Goal: Check status

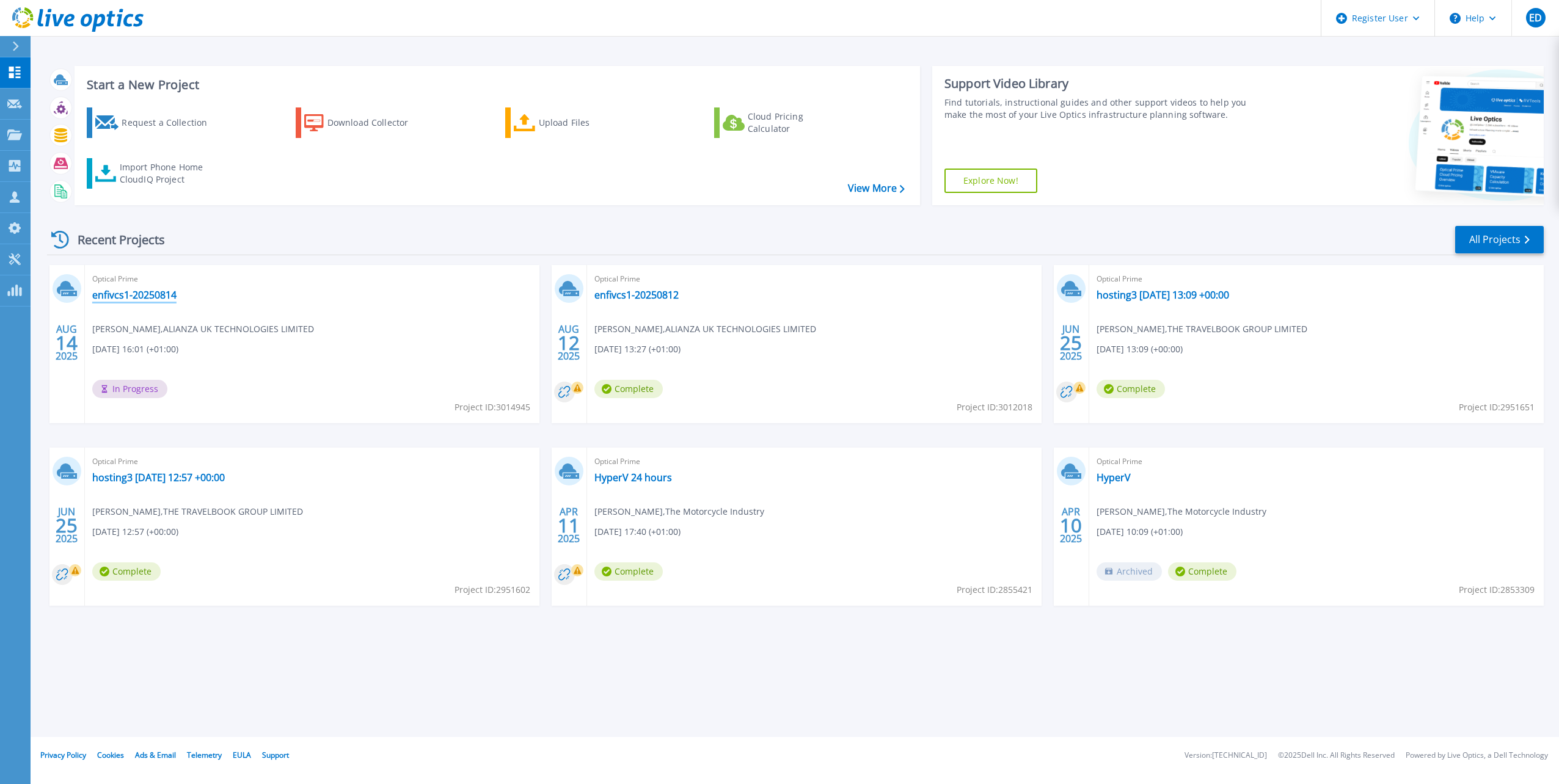
click at [115, 298] on link "enfivcs1-20250814" at bounding box center [134, 295] width 84 height 12
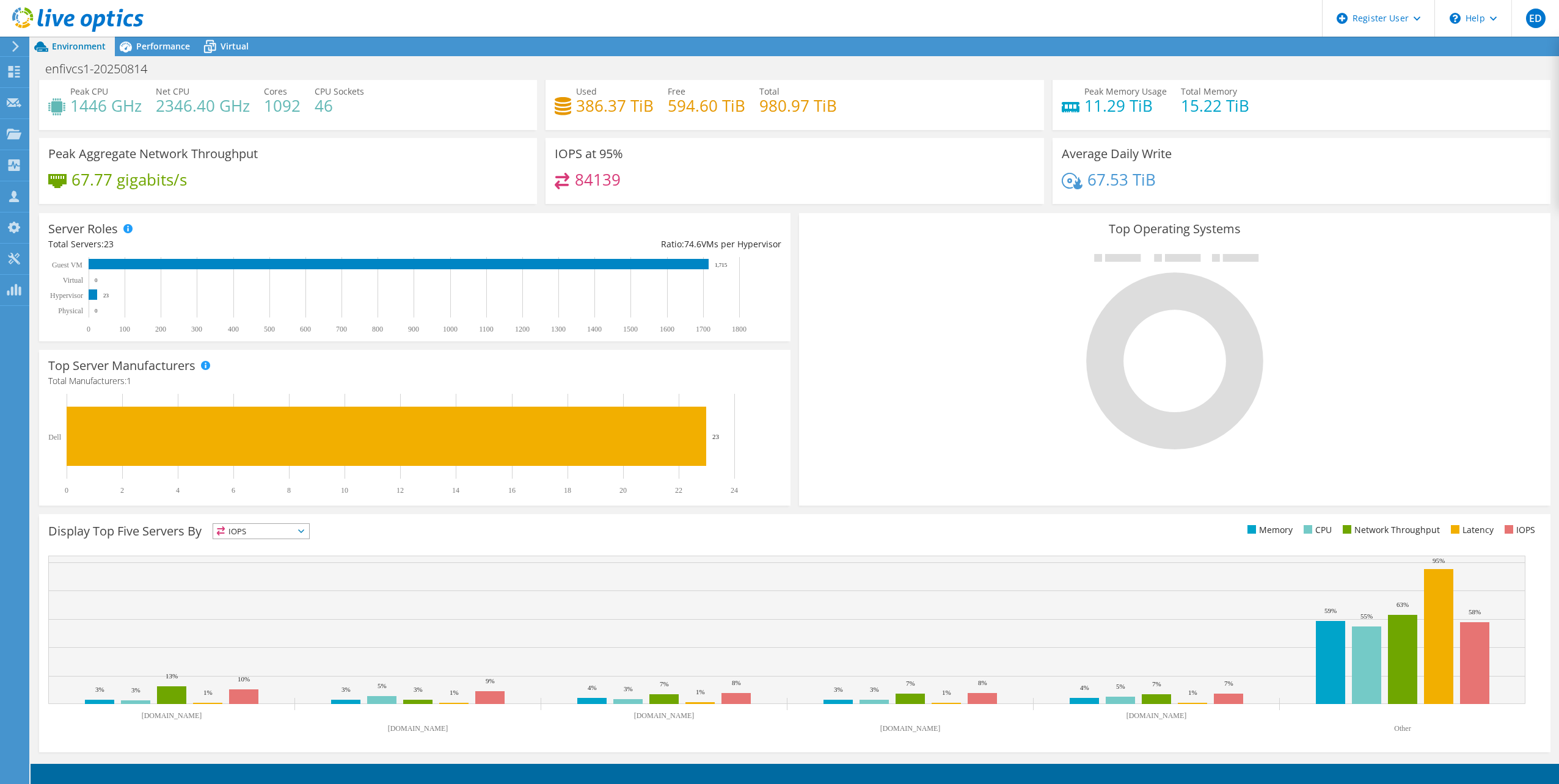
scroll to position [30, 0]
